Goal: Transaction & Acquisition: Download file/media

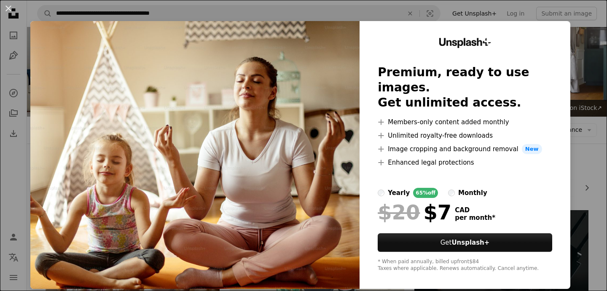
scroll to position [144, 0]
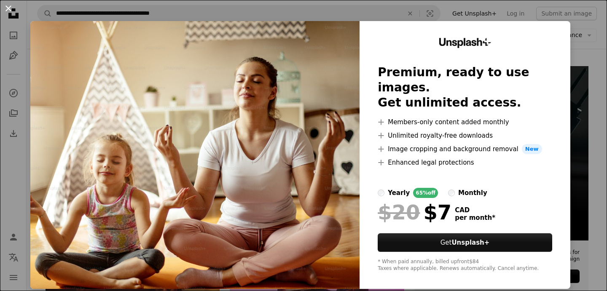
click at [8, 7] on button "An X shape" at bounding box center [8, 8] width 10 height 10
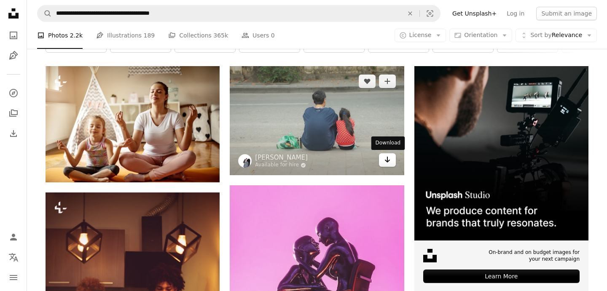
click at [388, 157] on icon "Arrow pointing down" at bounding box center [387, 160] width 7 height 10
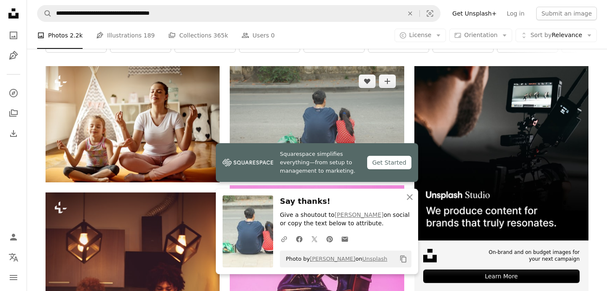
click at [332, 109] on img at bounding box center [317, 120] width 174 height 109
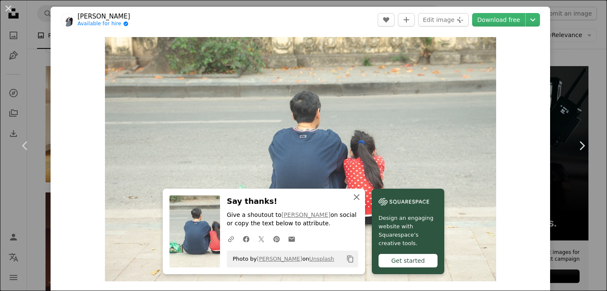
click at [359, 198] on icon "An X shape" at bounding box center [357, 197] width 10 height 10
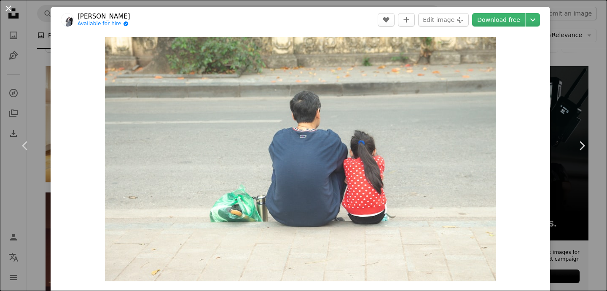
click at [8, 11] on button "An X shape" at bounding box center [8, 8] width 10 height 10
